Goal: Browse casually

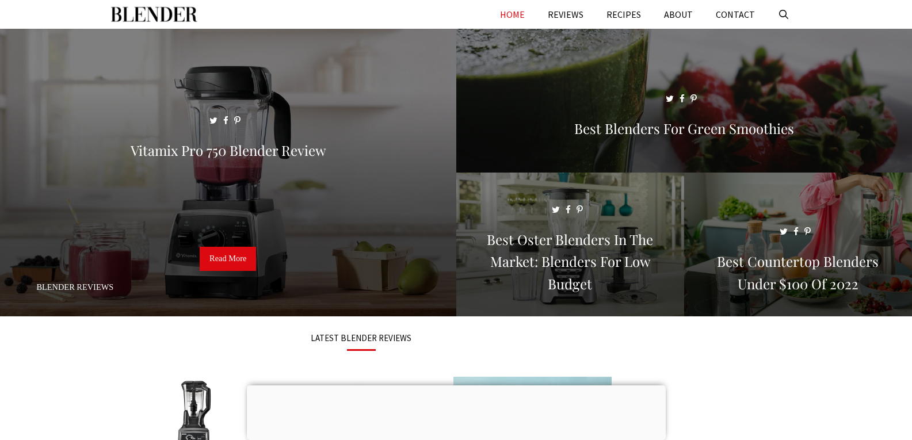
click at [527, 11] on link "HOME" at bounding box center [512, 14] width 48 height 29
